Goal: Connect with others: Establish contact or relationships with other users

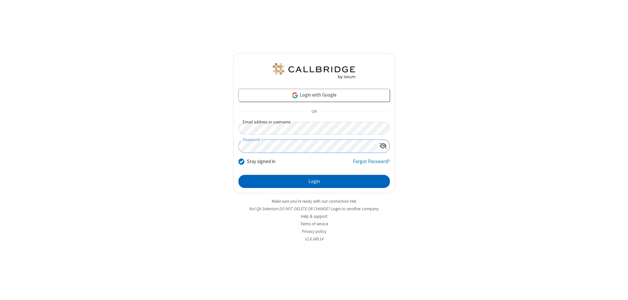
click at [314, 181] on button "Login" at bounding box center [314, 181] width 151 height 13
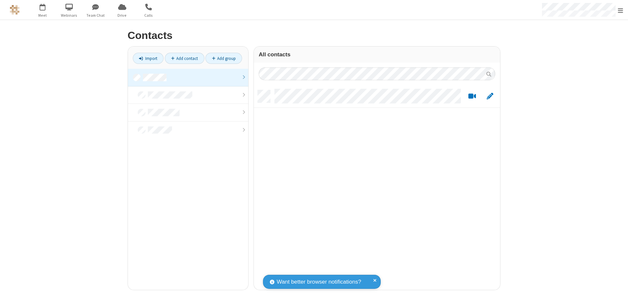
scroll to position [200, 241]
click at [188, 77] on link at bounding box center [188, 78] width 120 height 18
click at [185, 58] on link "Add contact" at bounding box center [185, 58] width 40 height 11
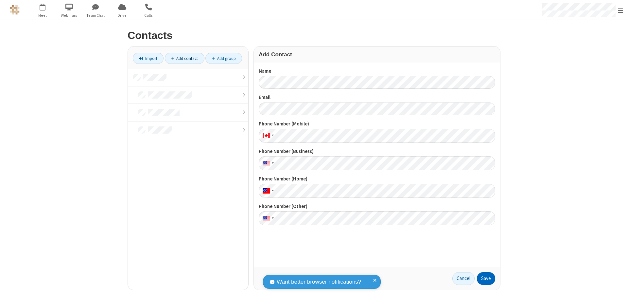
click at [486, 278] on button "Save" at bounding box center [486, 278] width 18 height 13
